Goal: Check status: Check status

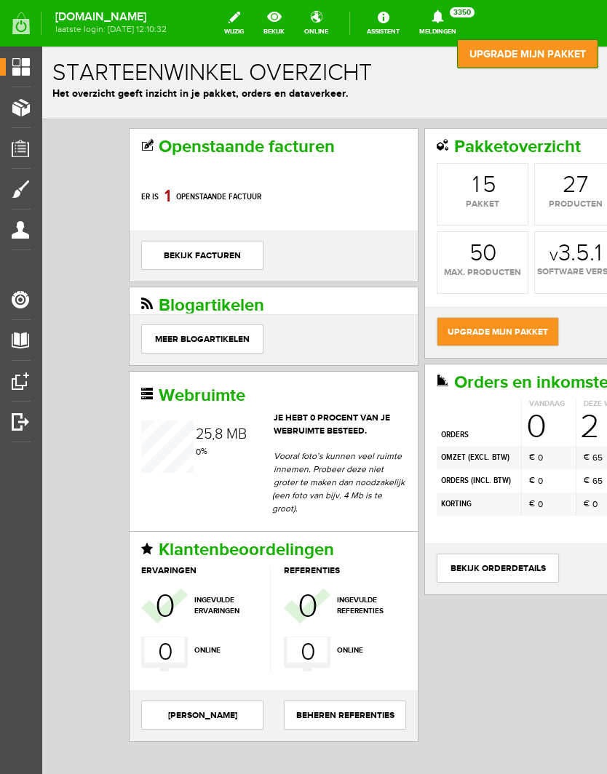
click at [29, 151] on span "Orders" at bounding box center [26, 148] width 40 height 12
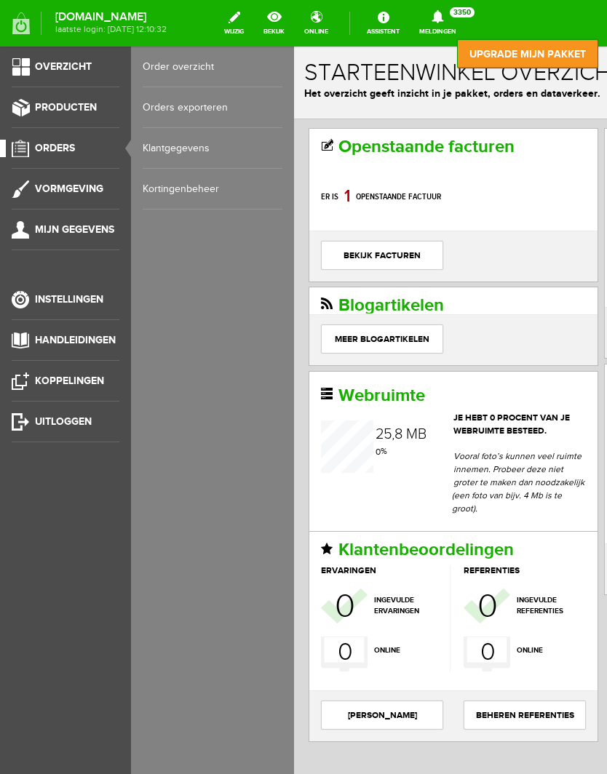
click at [199, 140] on link "Klantgegevens" at bounding box center [213, 148] width 140 height 41
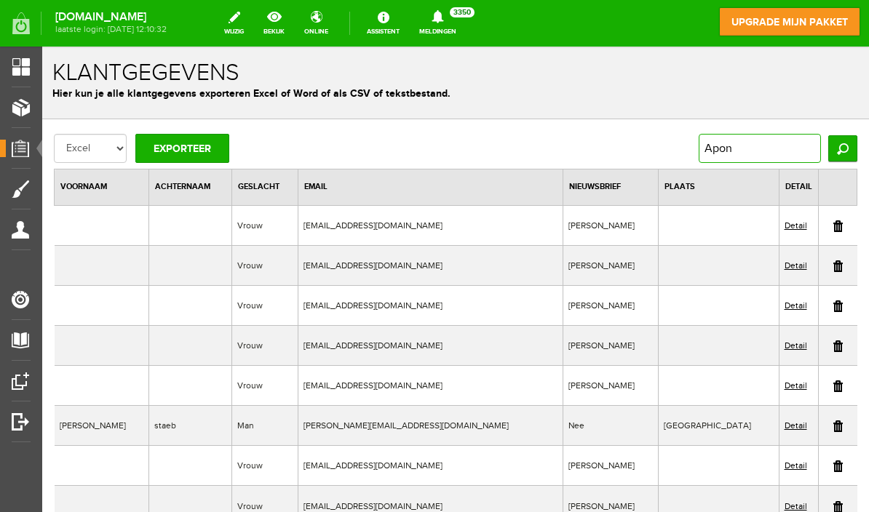
type input "Apon"
click at [606, 150] on input "Zoeken" at bounding box center [842, 148] width 29 height 26
click at [606, 147] on input "Zoeken" at bounding box center [842, 148] width 29 height 26
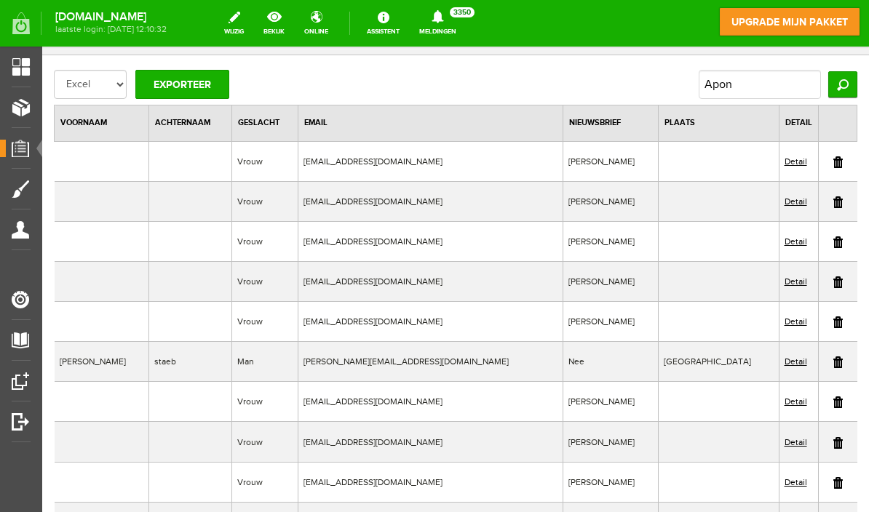
scroll to position [62, 0]
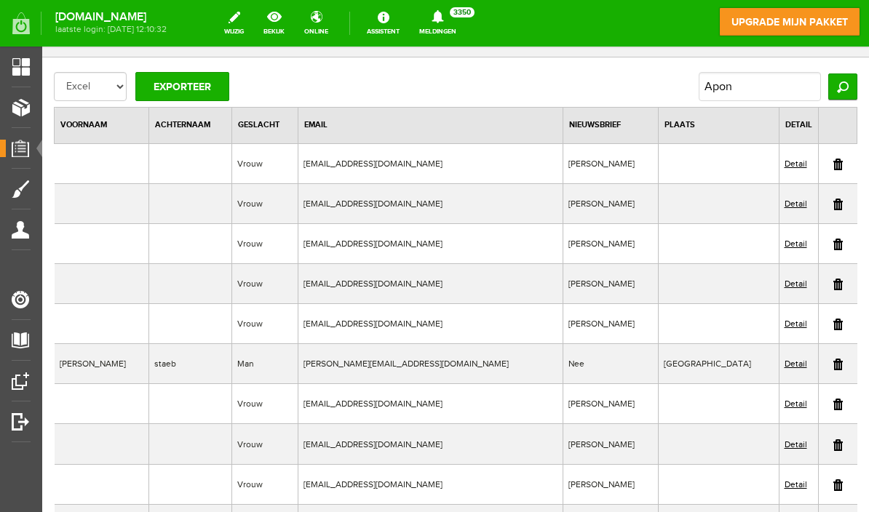
click at [606, 87] on input "Zoeken" at bounding box center [842, 86] width 29 height 26
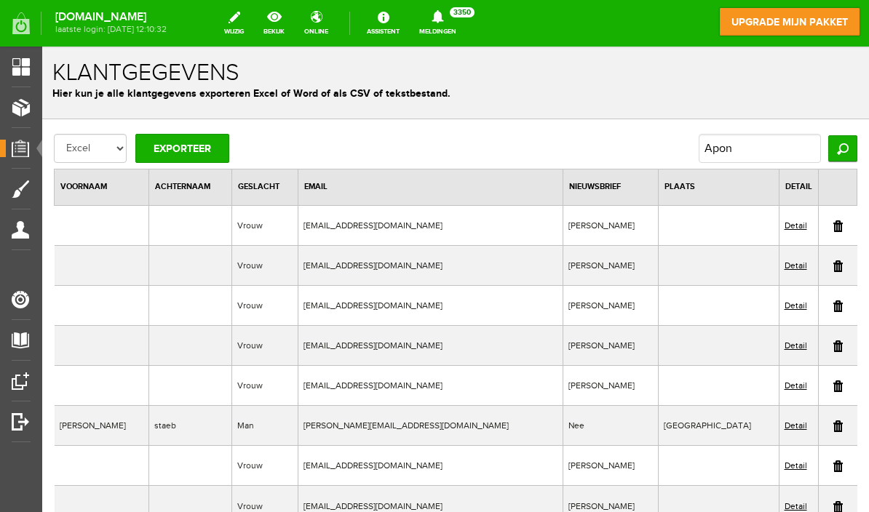
scroll to position [0, 0]
click at [606, 147] on input "Zoeken" at bounding box center [842, 148] width 29 height 26
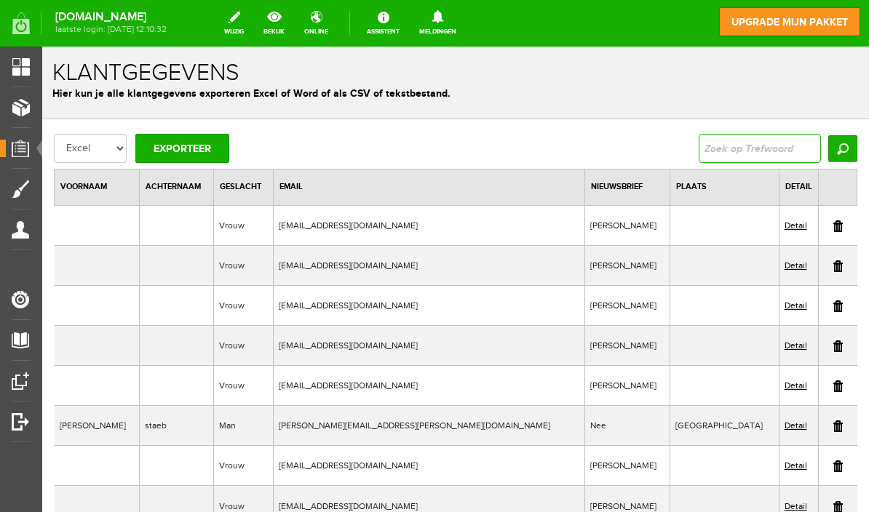
click at [699, 154] on input "text" at bounding box center [760, 148] width 122 height 29
type input "Apon"
click at [828, 149] on input "Zoeken" at bounding box center [842, 148] width 29 height 26
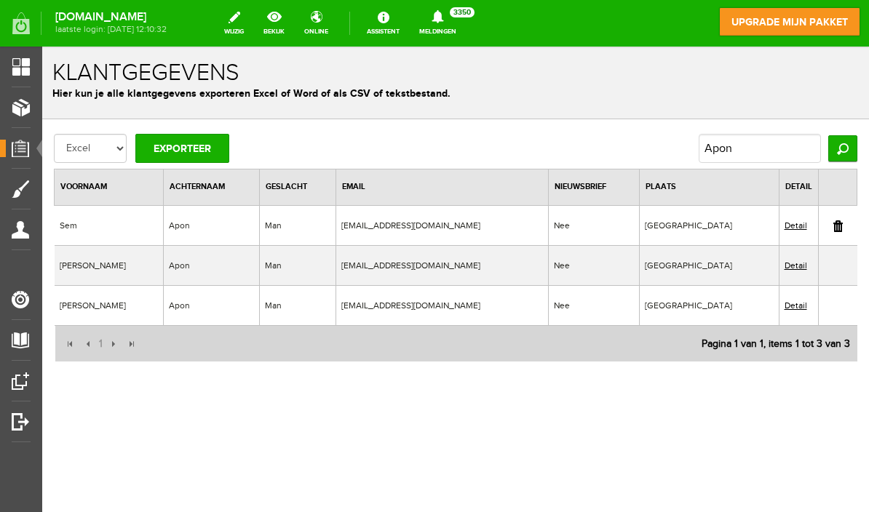
click at [784, 268] on link "Detail" at bounding box center [795, 265] width 23 height 10
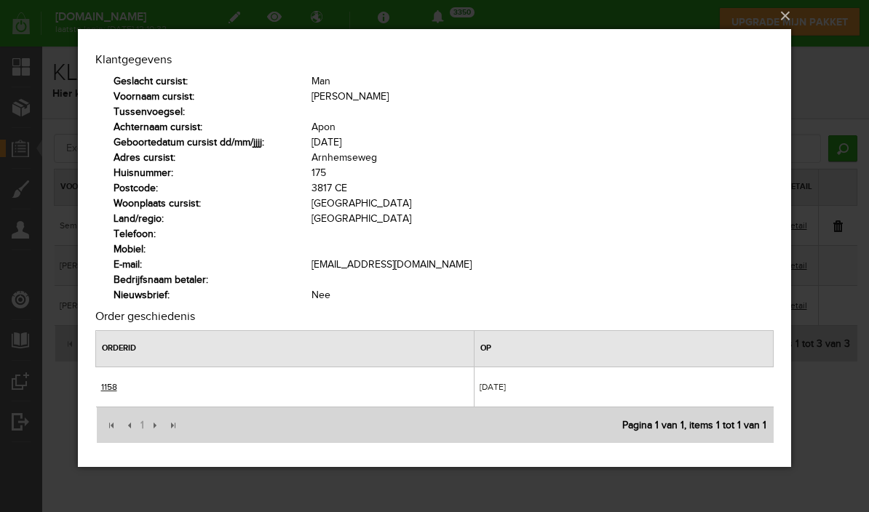
click at [776, 32] on button "×" at bounding box center [438, 16] width 713 height 32
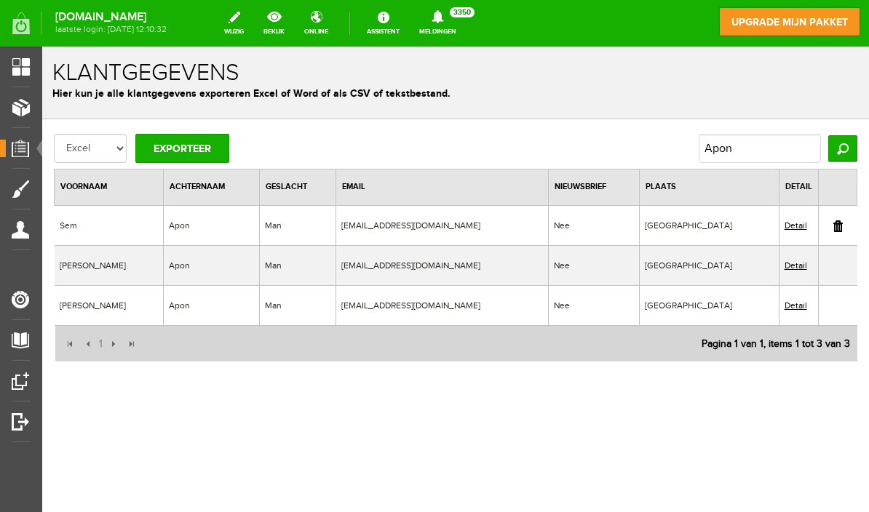
click at [784, 305] on link "Detail" at bounding box center [795, 306] width 23 height 10
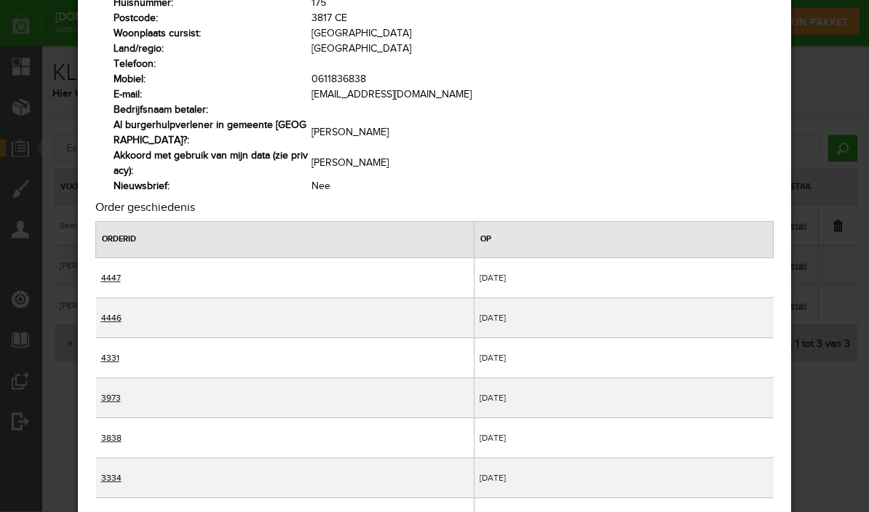
scroll to position [170, 0]
click at [109, 276] on link "4447" at bounding box center [111, 278] width 20 height 10
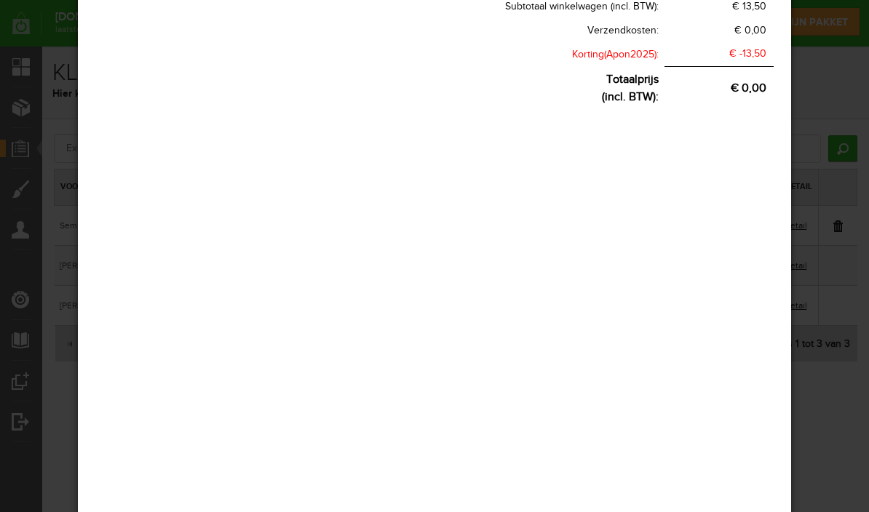
scroll to position [55, 0]
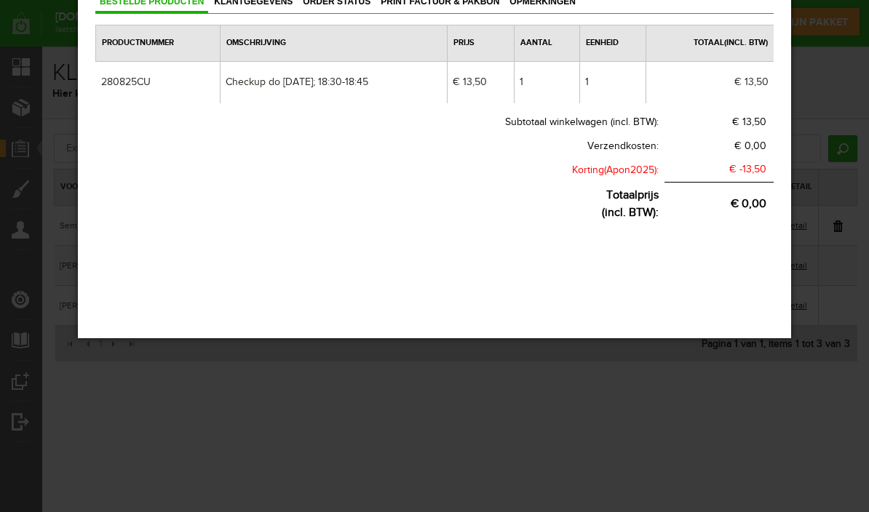
click at [591, 445] on div "×" at bounding box center [434, 260] width 713 height 570
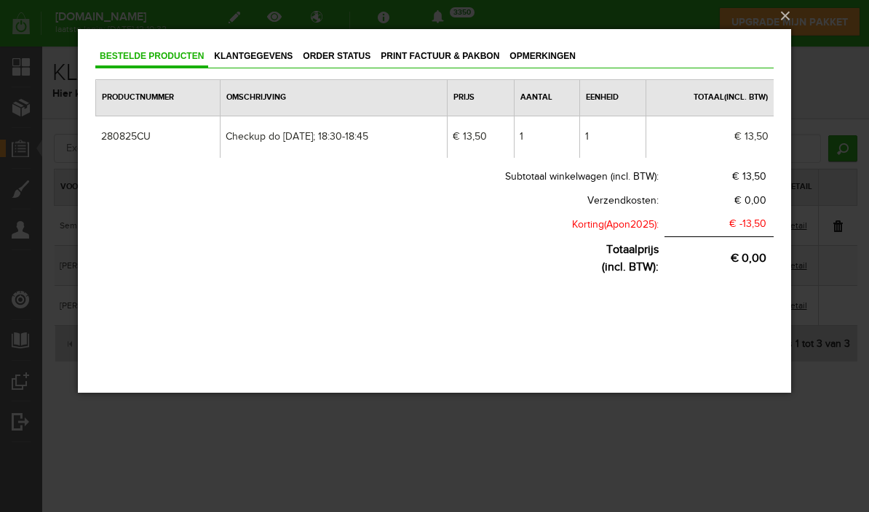
click at [787, 32] on button "×" at bounding box center [438, 16] width 713 height 32
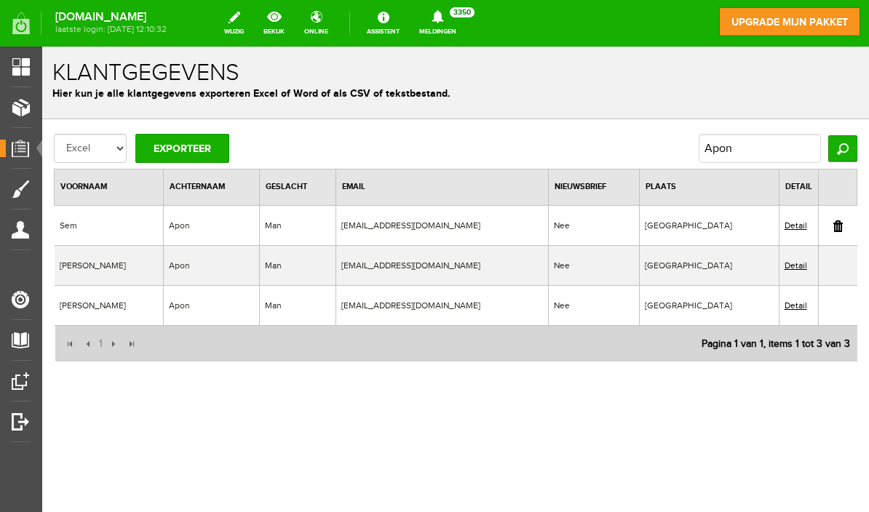
click at [784, 267] on link "Detail" at bounding box center [795, 265] width 23 height 10
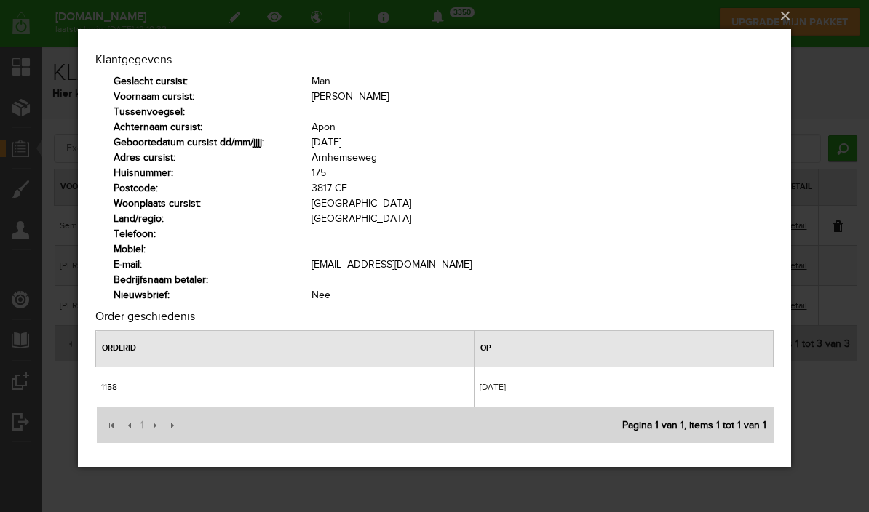
click at [786, 32] on button "×" at bounding box center [438, 16] width 713 height 32
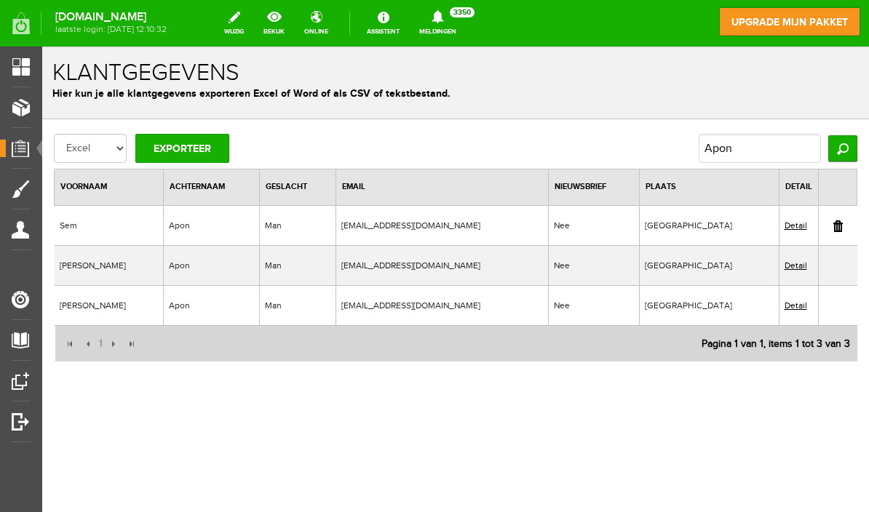
click at [784, 308] on link "Detail" at bounding box center [795, 306] width 23 height 10
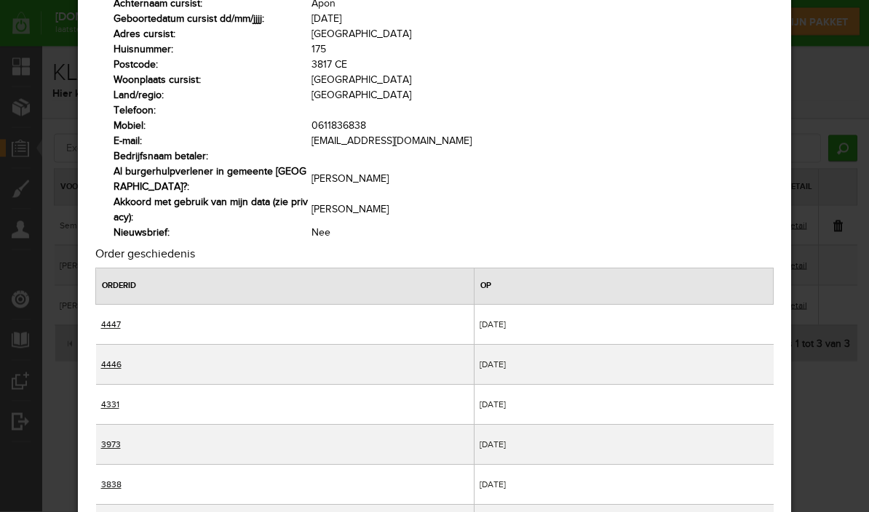
scroll to position [126, 0]
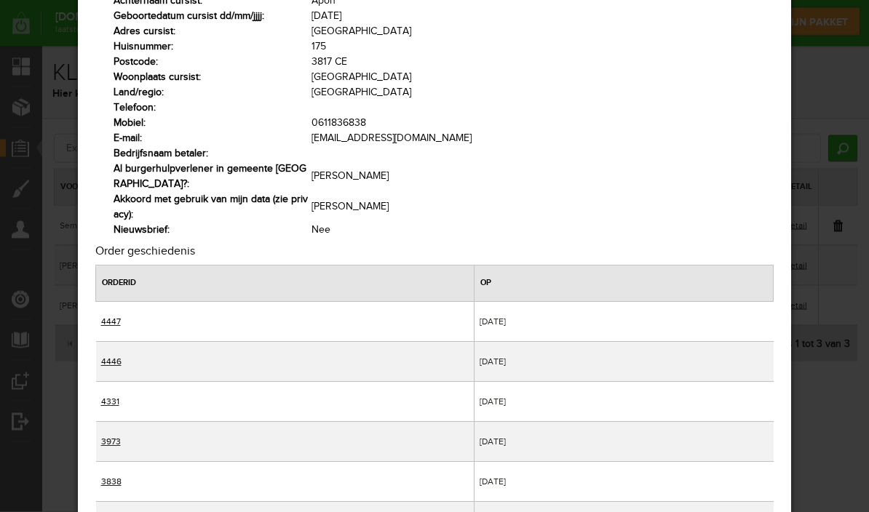
click at [106, 402] on link "4331" at bounding box center [110, 402] width 18 height 10
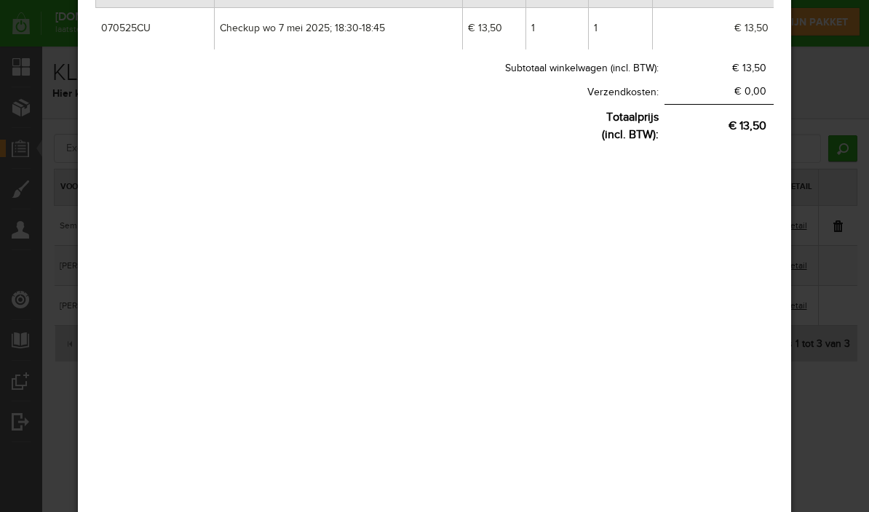
scroll to position [55, 0]
